Goal: Task Accomplishment & Management: Manage account settings

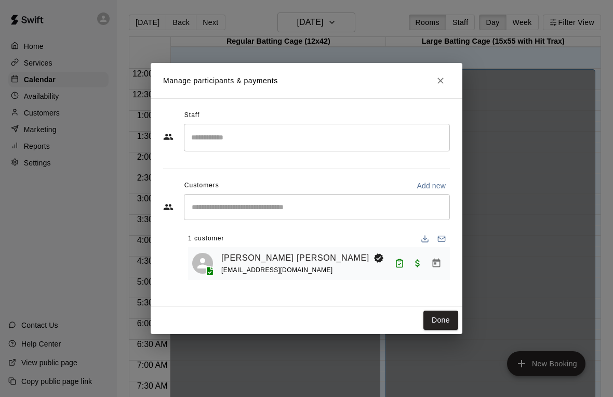
scroll to position [507, 0]
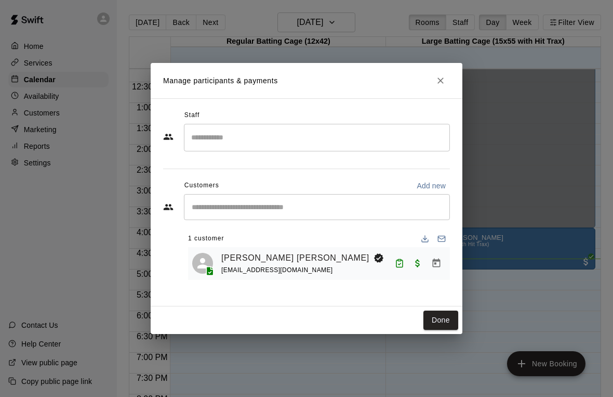
click at [251, 258] on link "[PERSON_NAME] [PERSON_NAME]" at bounding box center [295, 258] width 148 height 14
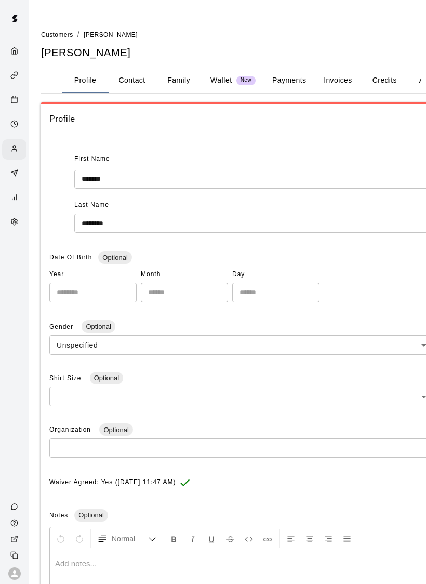
click at [16, 97] on div "Calendar" at bounding box center [16, 101] width 13 height 10
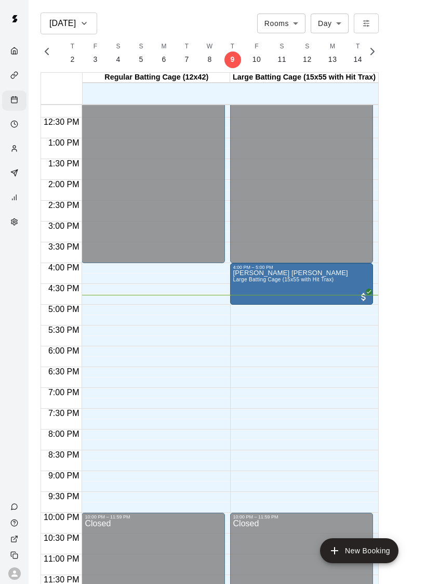
scroll to position [507, 0]
click at [362, 298] on span "All customers have paid" at bounding box center [364, 297] width 10 height 10
click at [369, 324] on img "edit" at bounding box center [369, 327] width 12 height 12
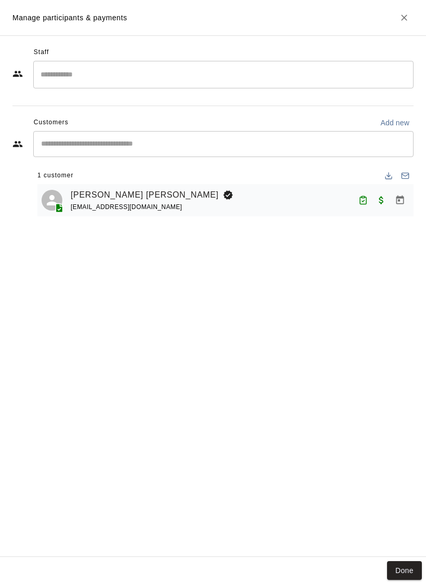
click at [404, 20] on icon "Close" at bounding box center [404, 17] width 10 height 10
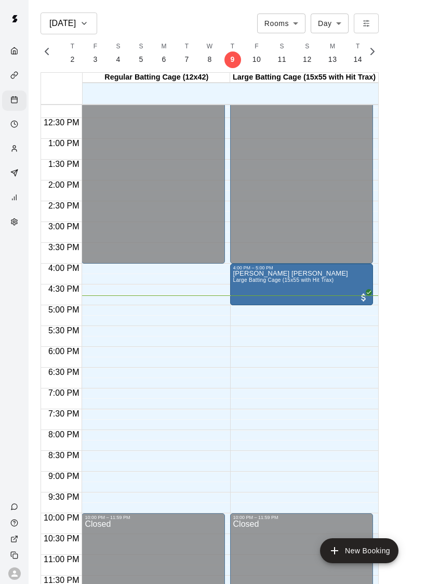
click at [340, 279] on div "[PERSON_NAME] [PERSON_NAME] Large Batting Cage (15x55 with Hit Trax)" at bounding box center [301, 562] width 137 height 584
click at [243, 276] on icon "edit" at bounding box center [244, 281] width 12 height 12
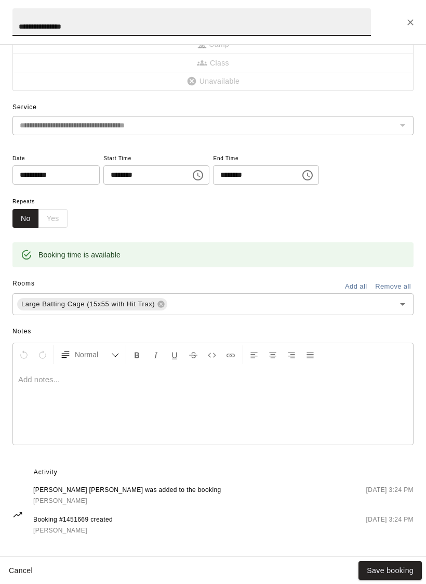
scroll to position [55, 0]
click at [403, 20] on button "Close" at bounding box center [410, 22] width 19 height 19
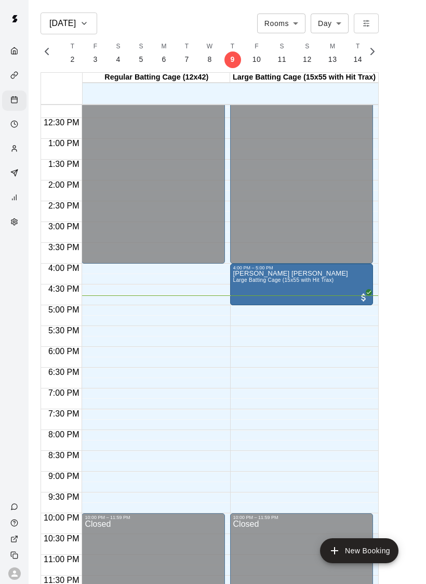
click at [362, 298] on span "All customers have paid" at bounding box center [364, 297] width 10 height 10
click at [400, 264] on div at bounding box center [213, 292] width 426 height 584
click at [329, 23] on body "[DATE] Rooms ***** ​ Day *** ​ S 5 S 6 M 7 T 8 W 9 T 10 F 11 S 12 S 13 M 14 T 1…" at bounding box center [213, 300] width 426 height 600
click at [336, 70] on li "Week" at bounding box center [330, 63] width 38 height 17
type input "****"
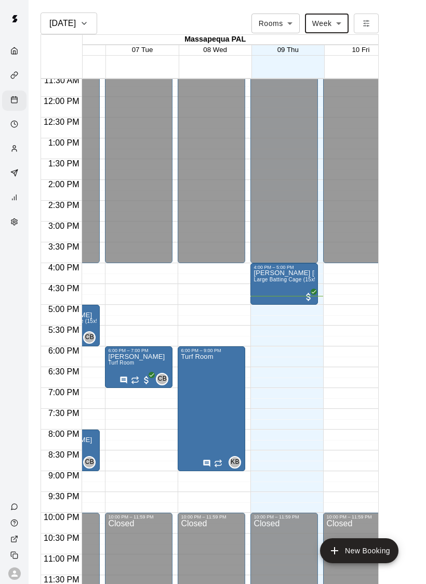
scroll to position [0, 122]
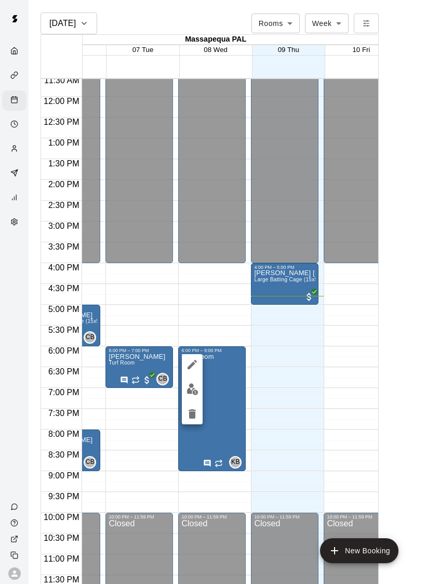
click at [186, 365] on button "edit" at bounding box center [192, 364] width 21 height 21
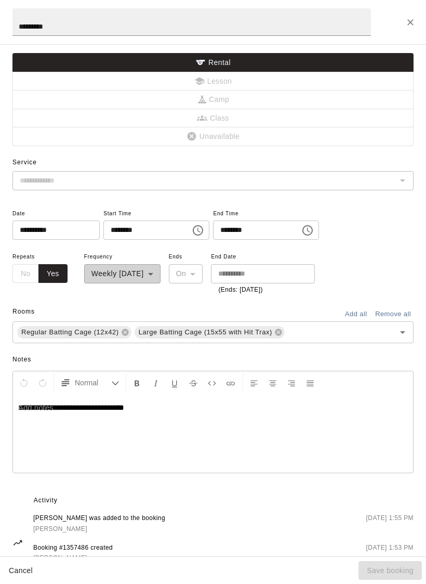
type input "*********"
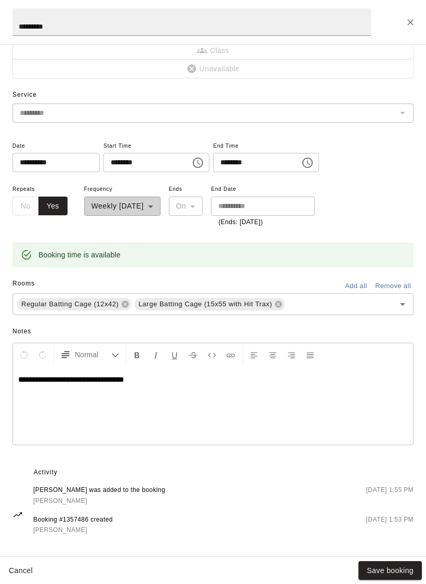
scroll to position [67, 0]
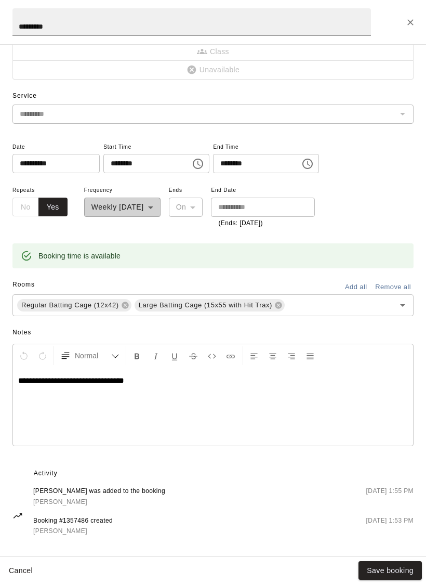
click at [404, 25] on button "Close" at bounding box center [410, 22] width 19 height 19
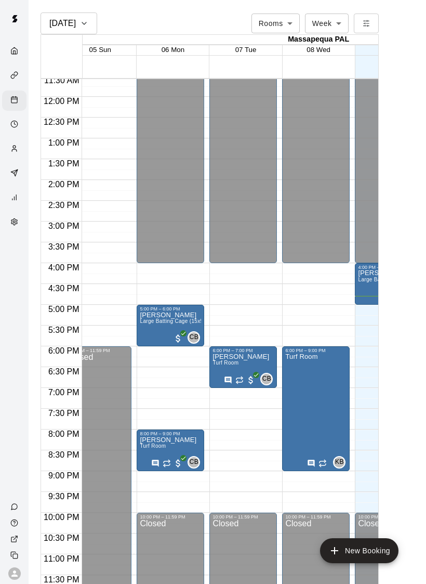
scroll to position [0, 0]
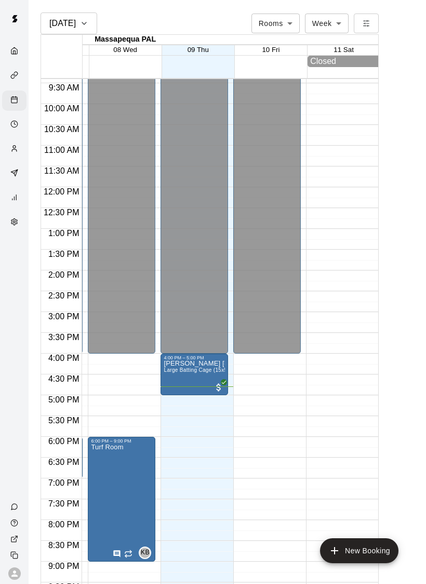
click at [221, 383] on span "All customers have paid" at bounding box center [219, 387] width 10 height 10
click at [222, 396] on img "edit" at bounding box center [225, 418] width 12 height 12
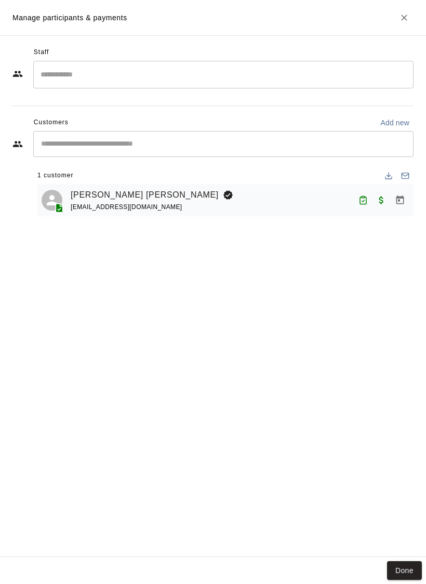
click at [404, 23] on button "Close" at bounding box center [404, 17] width 19 height 19
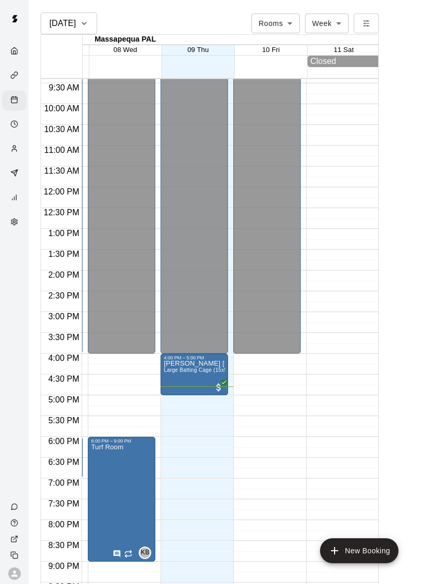
click at [334, 22] on body "[DATE] Rooms ***** ​ Week **** ​ Massapequa PAL 05 Sun 06 Mon 07 Tue 08 Wed 09 …" at bounding box center [213, 300] width 426 height 600
click at [324, 38] on li "Day" at bounding box center [327, 45] width 44 height 17
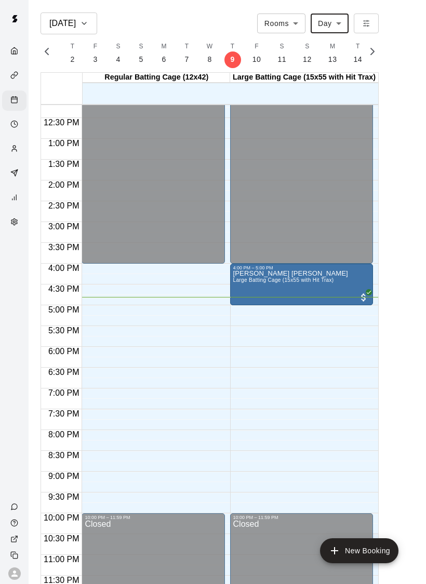
click at [333, 22] on body "[DATE] Rooms ***** ​ Day *** ​ S 5 S 6 M 7 T 8 W 9 T 10 F 11 S 12 S 13 M 14 T 1…" at bounding box center [213, 300] width 426 height 600
click at [336, 62] on li "Week" at bounding box center [330, 63] width 38 height 17
type input "****"
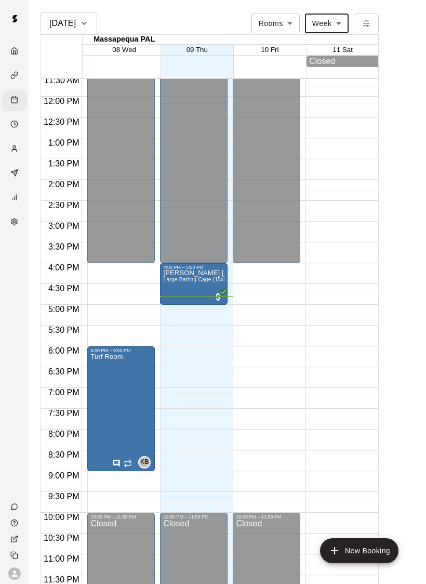
click at [333, 28] on body "[DATE] Rooms ***** ​ Week **** ​ Massapequa PAL 05 Sun 06 Mon 07 Tue 08 Wed 09 …" at bounding box center [213, 300] width 426 height 600
click at [338, 24] on div at bounding box center [213, 292] width 426 height 584
click at [73, 25] on div "[DATE]" at bounding box center [68, 23] width 39 height 15
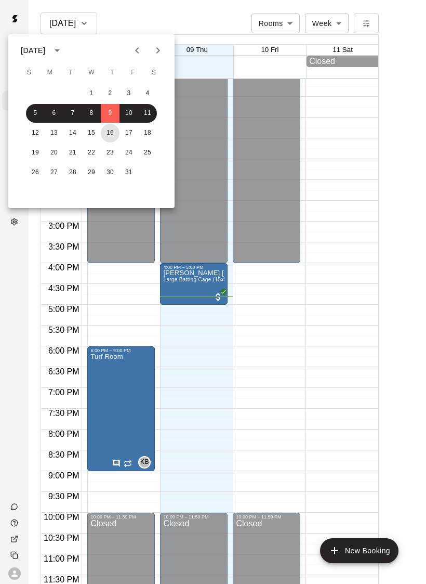
click at [111, 131] on button "16" at bounding box center [110, 133] width 19 height 19
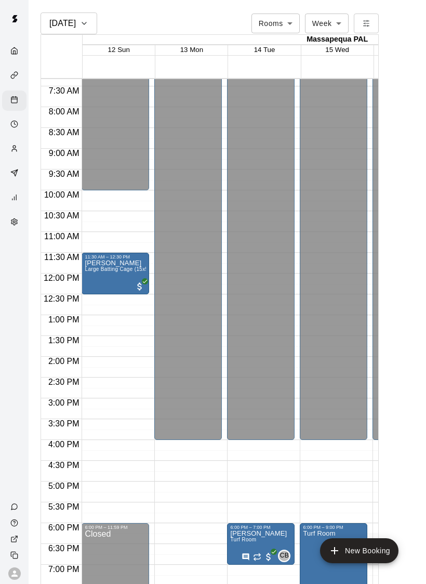
click at [138, 269] on span "Large Batting Cage (15x55 with Hit Trax)" at bounding box center [135, 269] width 101 height 6
click at [93, 280] on icon "edit" at bounding box center [95, 277] width 9 height 9
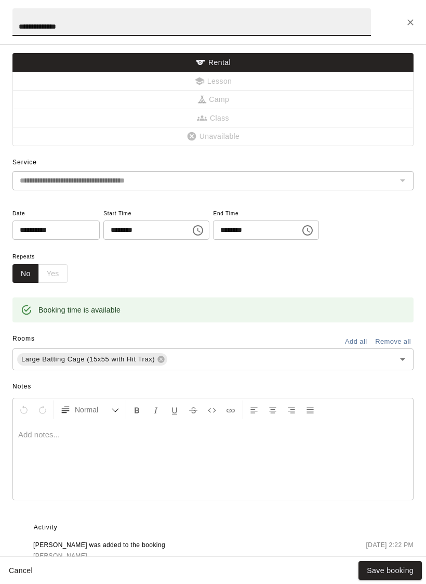
click at [403, 22] on button "Close" at bounding box center [410, 22] width 19 height 19
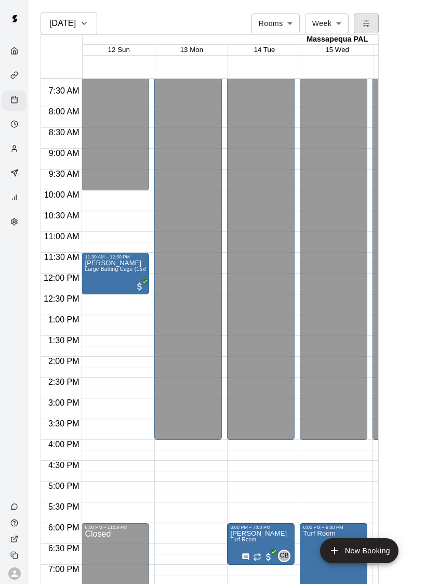
click at [365, 33] on button "button" at bounding box center [366, 23] width 25 height 19
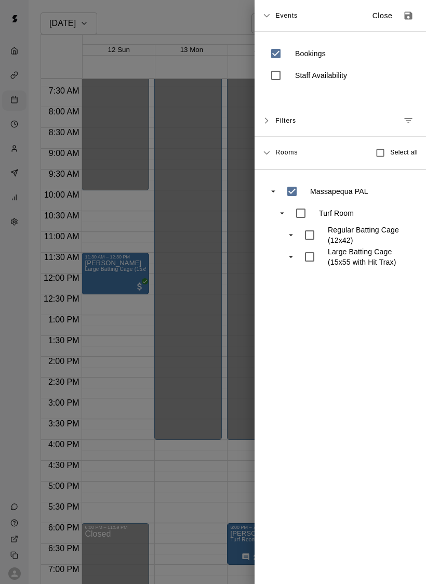
click at [288, 14] on span "Events" at bounding box center [286, 15] width 22 height 19
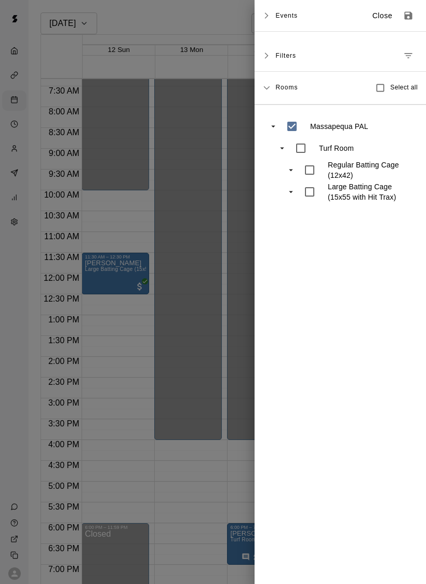
click at [179, 82] on div at bounding box center [213, 292] width 426 height 584
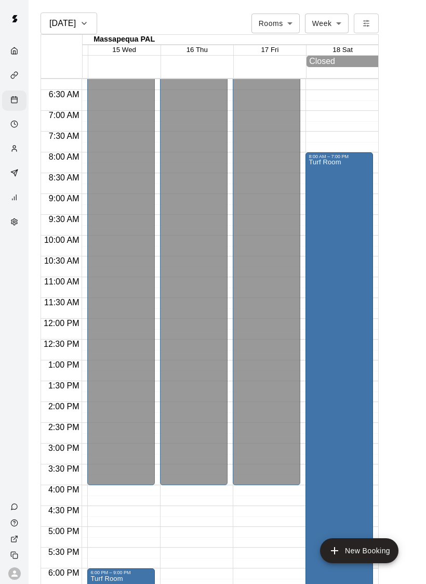
click at [330, 330] on div "Turf Room" at bounding box center [325, 451] width 32 height 584
click at [344, 254] on div at bounding box center [213, 292] width 426 height 584
click at [335, 212] on div "Turf Room" at bounding box center [325, 451] width 32 height 584
click at [316, 172] on icon "edit" at bounding box center [319, 171] width 12 height 12
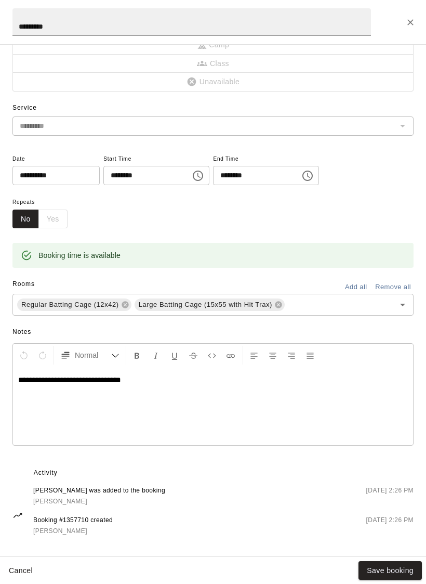
click at [404, 18] on button "Close" at bounding box center [410, 22] width 19 height 19
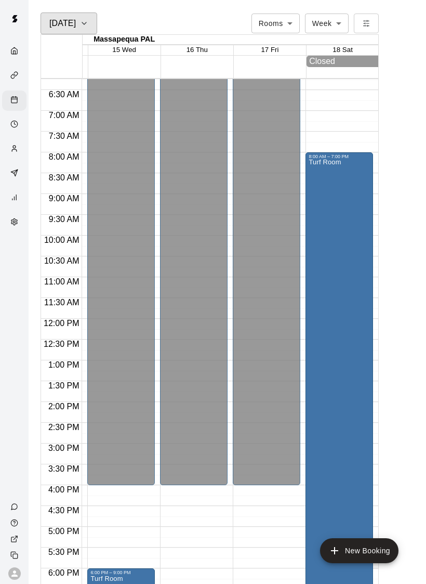
click at [71, 23] on h6 "[DATE]" at bounding box center [62, 23] width 27 height 15
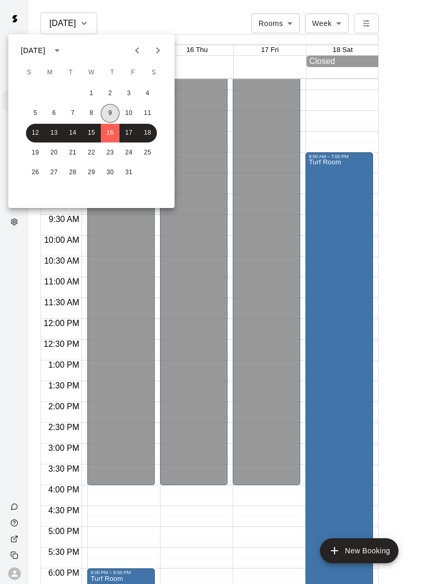
click at [111, 113] on button "9" at bounding box center [110, 113] width 19 height 19
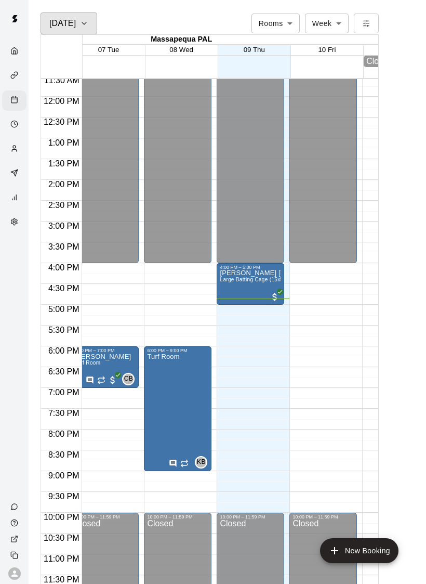
scroll to position [0, 151]
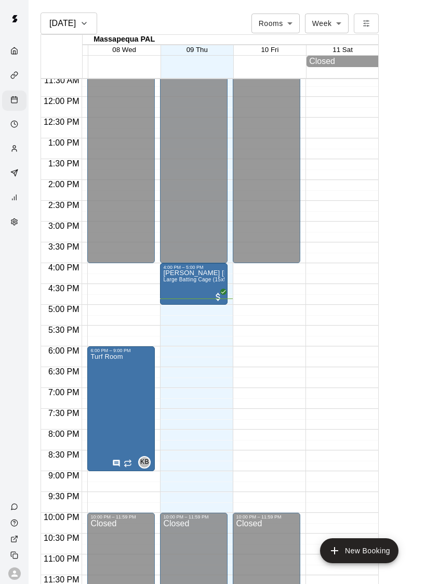
click at [301, 325] on div at bounding box center [269, 330] width 72 height 10
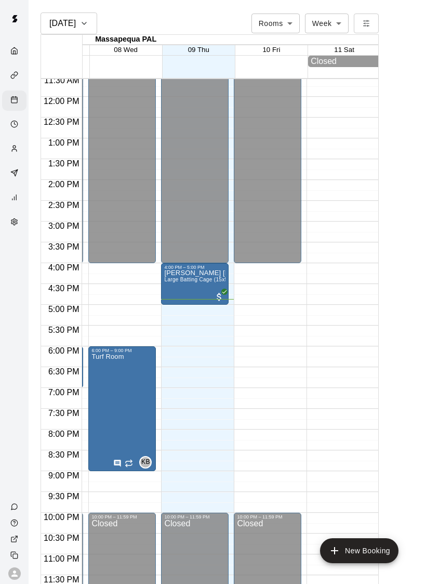
scroll to position [0, 209]
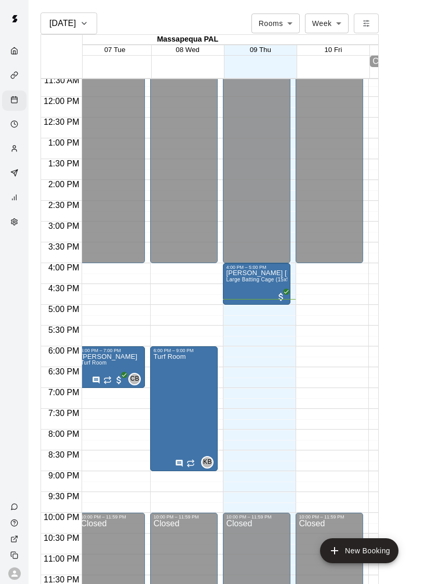
click at [285, 303] on div at bounding box center [256, 303] width 61 height 0
click at [239, 310] on icon "edit" at bounding box center [236, 311] width 9 height 9
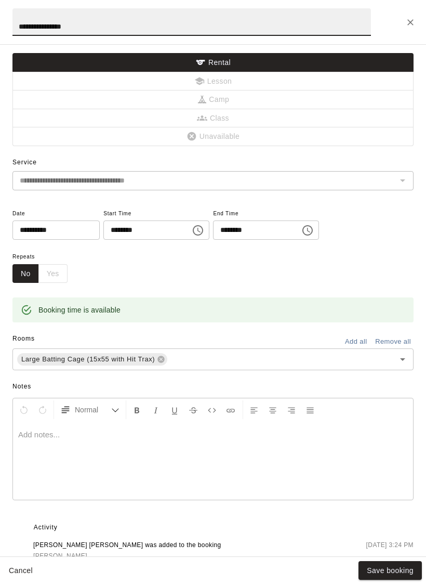
click at [409, 25] on icon "Close" at bounding box center [410, 22] width 10 height 10
